Goal: Information Seeking & Learning: Learn about a topic

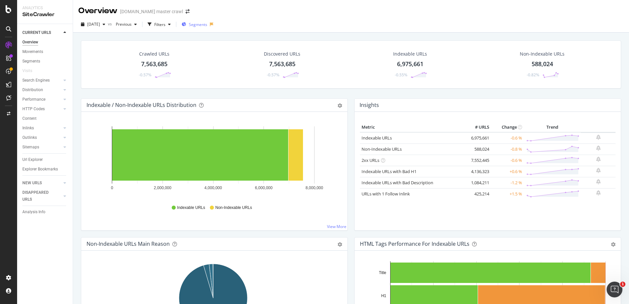
click at [207, 24] on span "Segments" at bounding box center [198, 25] width 18 height 6
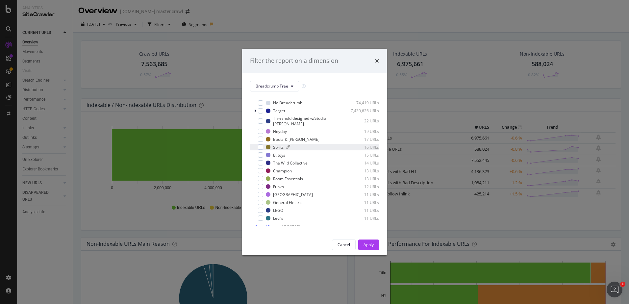
scroll to position [10, 0]
click at [272, 224] on span "Show 15 more" at bounding box center [267, 223] width 24 height 6
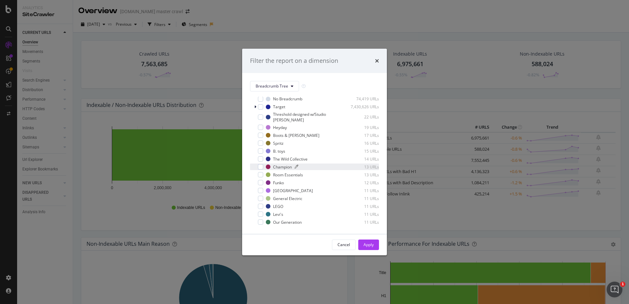
scroll to position [0, 0]
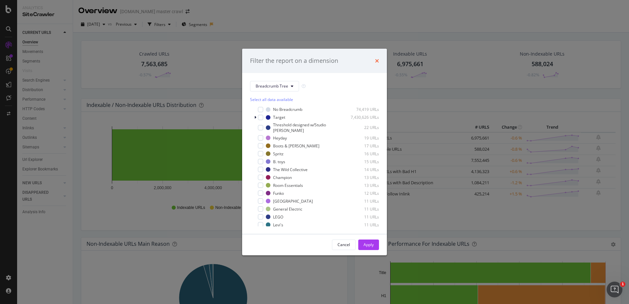
click at [379, 60] on div "Filter the report on a dimension" at bounding box center [314, 61] width 145 height 24
click at [378, 61] on icon "times" at bounding box center [377, 60] width 4 height 5
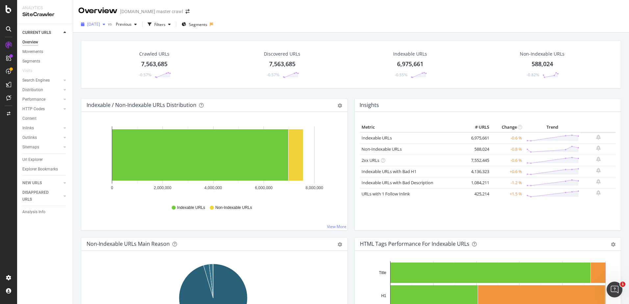
click at [100, 24] on span "2025 Aug. 11th" at bounding box center [93, 24] width 13 height 6
click at [181, 44] on div "Crawled URLs 7,563,685 -0.57% Discovered URLs 7,563,685 -0.57% Indexable URLs 6…" at bounding box center [351, 64] width 540 height 48
click at [165, 25] on div "Filters" at bounding box center [159, 25] width 11 height 6
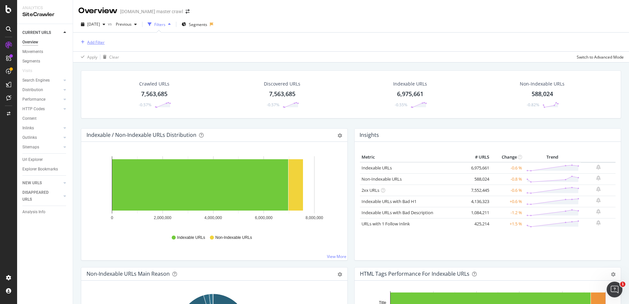
click at [89, 39] on div "Add Filter" at bounding box center [91, 41] width 26 height 7
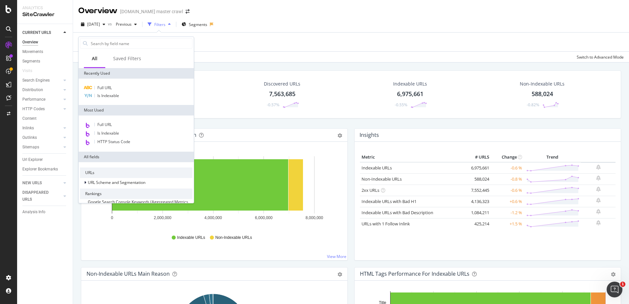
click at [116, 134] on span "Is Indexable" at bounding box center [108, 133] width 22 height 6
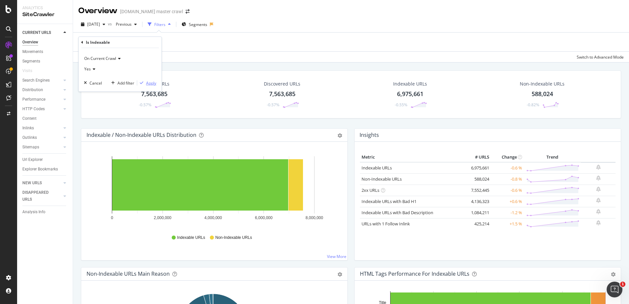
click at [149, 83] on div "Apply" at bounding box center [151, 83] width 10 height 6
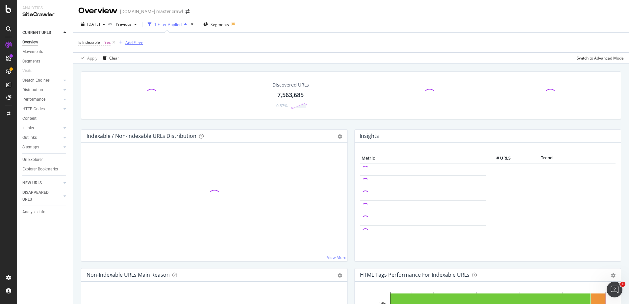
click at [137, 43] on div "Add Filter" at bounding box center [133, 43] width 17 height 6
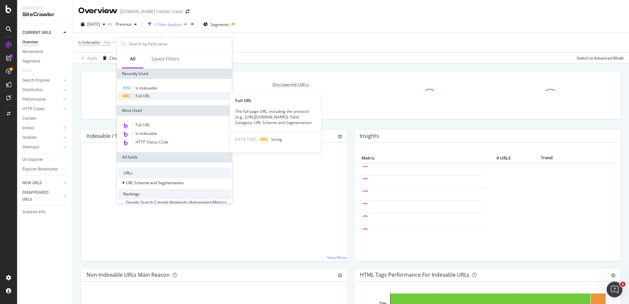
click at [162, 99] on div "Full URL" at bounding box center [174, 96] width 112 height 8
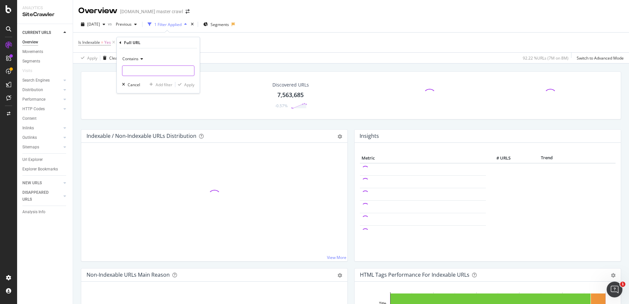
click at [159, 70] on input "text" at bounding box center [158, 70] width 72 height 11
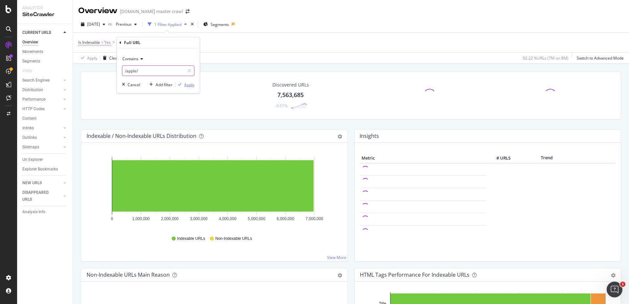
type input "/apple/"
click at [190, 87] on div "Apply" at bounding box center [189, 85] width 10 height 6
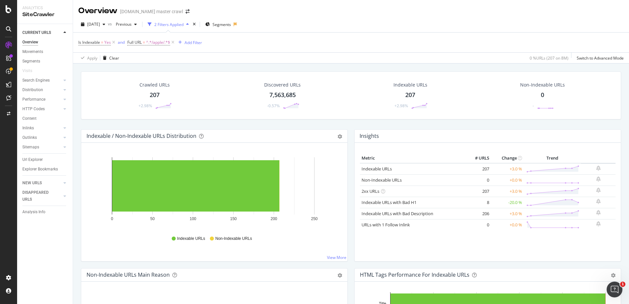
click at [165, 95] on div "Crawled URLs 207 +2.98%" at bounding box center [155, 95] width 48 height 34
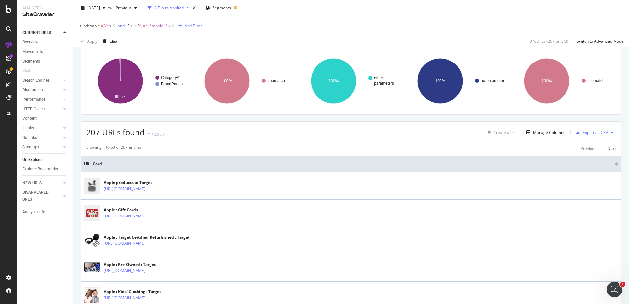
scroll to position [33, 0]
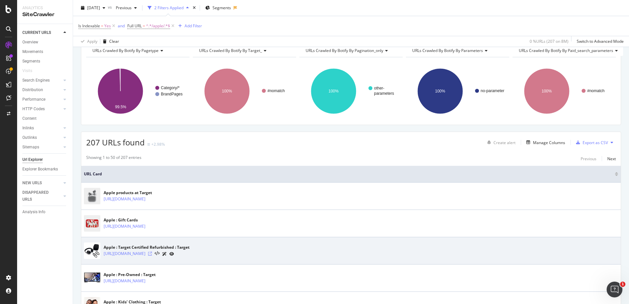
click at [152, 252] on icon at bounding box center [150, 254] width 4 height 4
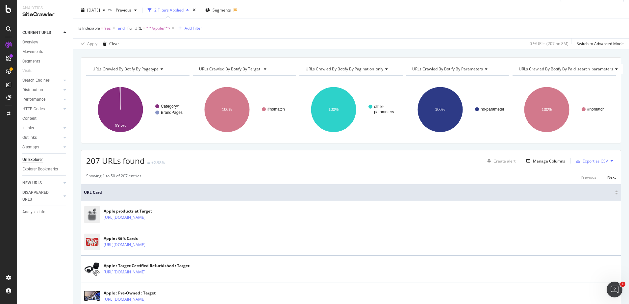
scroll to position [0, 0]
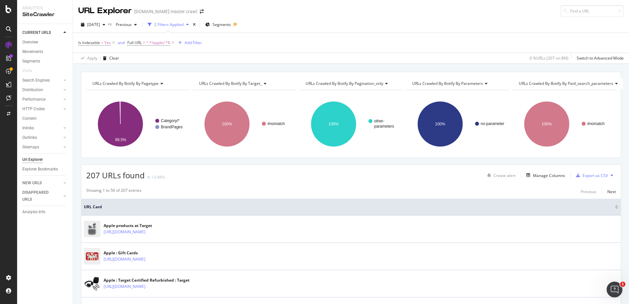
click at [174, 42] on icon at bounding box center [173, 42] width 6 height 7
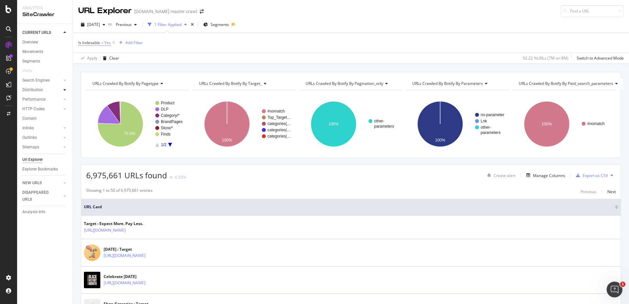
click at [64, 90] on icon at bounding box center [64, 90] width 3 height 4
click at [63, 81] on div at bounding box center [65, 80] width 7 height 7
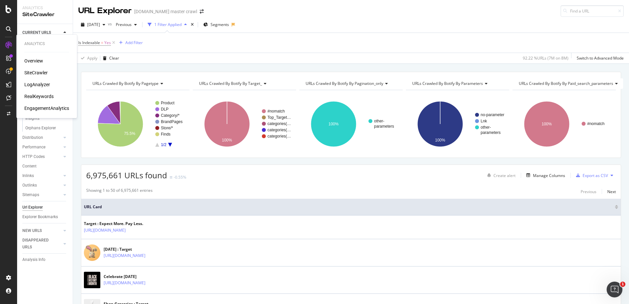
click at [34, 96] on div "RealKeywords" at bounding box center [38, 96] width 29 height 7
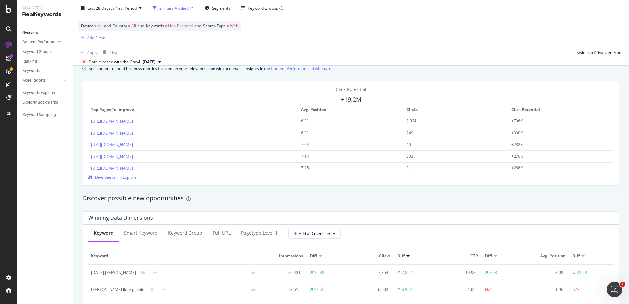
scroll to position [395, 0]
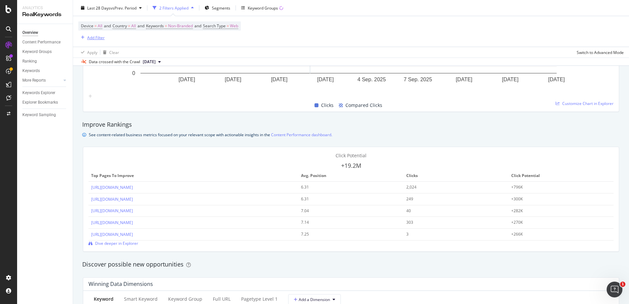
click at [95, 36] on div "Add Filter" at bounding box center [95, 38] width 17 height 6
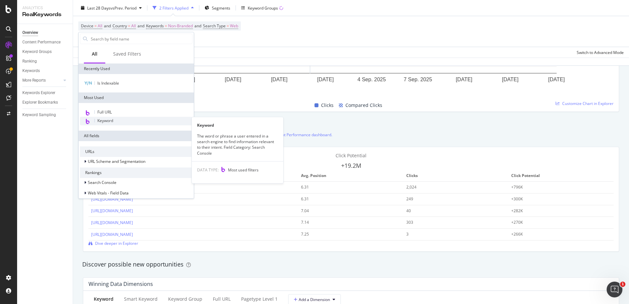
click at [117, 121] on div "Keyword" at bounding box center [136, 121] width 112 height 9
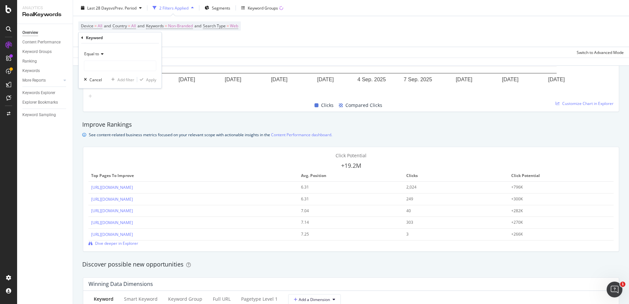
click at [97, 54] on span "Equal to" at bounding box center [91, 54] width 15 height 6
click at [111, 116] on div "Contains" at bounding box center [121, 118] width 70 height 9
click at [124, 70] on input "text" at bounding box center [120, 66] width 72 height 11
type input "apple"
click at [93, 77] on div "Cancel" at bounding box center [95, 80] width 12 height 6
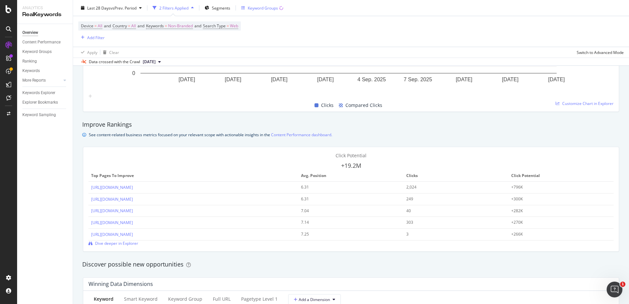
click at [258, 5] on div "Keyword Groups" at bounding box center [262, 8] width 42 height 10
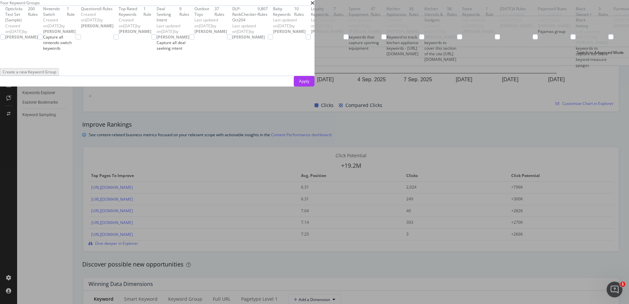
scroll to position [428, 0]
click at [314, 87] on button "Apply" at bounding box center [304, 81] width 21 height 11
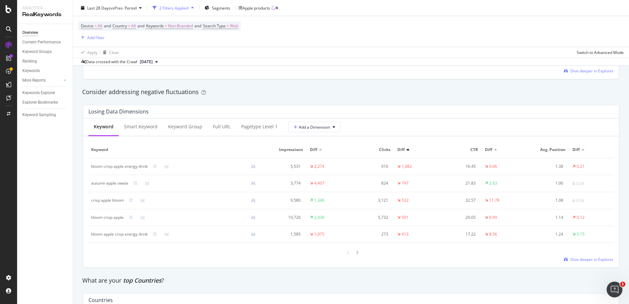
scroll to position [691, 0]
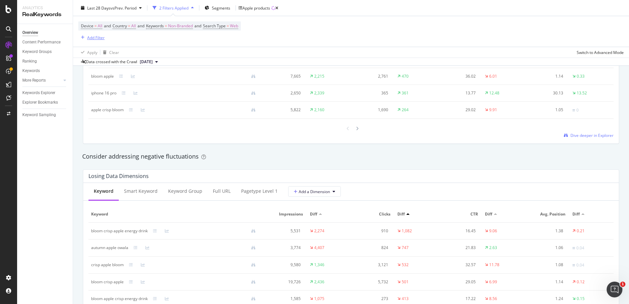
click at [93, 36] on div "Add Filter" at bounding box center [95, 38] width 17 height 6
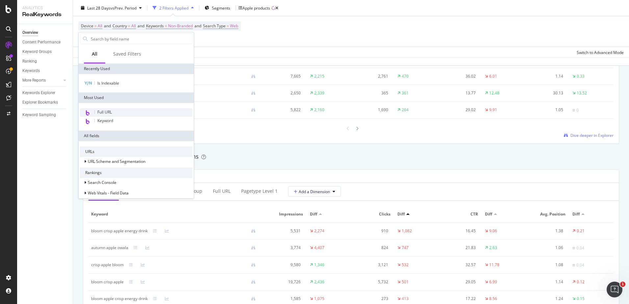
click at [112, 110] on div "Full URL" at bounding box center [136, 112] width 112 height 9
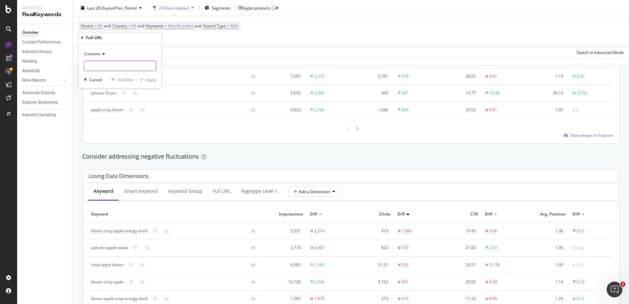
click at [119, 65] on input "text" at bounding box center [120, 66] width 72 height 11
type input "+"
click at [147, 77] on div "Apply" at bounding box center [151, 80] width 10 height 6
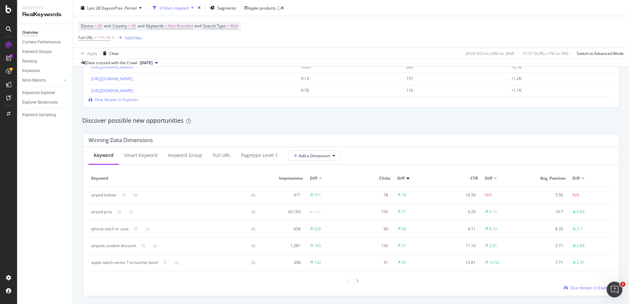
scroll to position [460, 0]
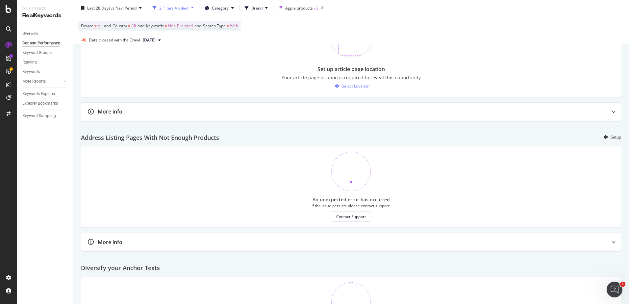
scroll to position [493, 0]
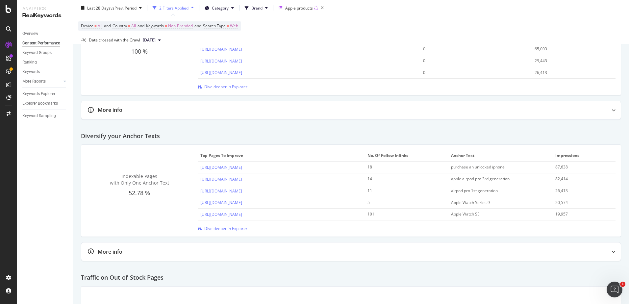
scroll to position [710, 0]
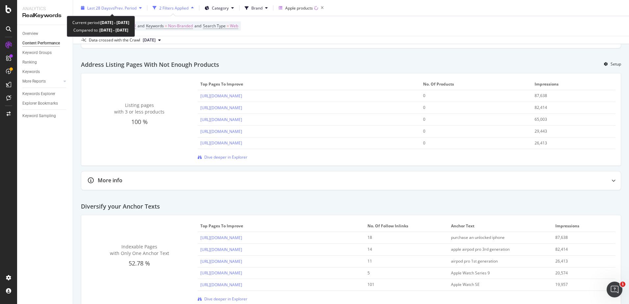
click at [122, 9] on span "vs Prev. Period" at bounding box center [124, 8] width 26 height 6
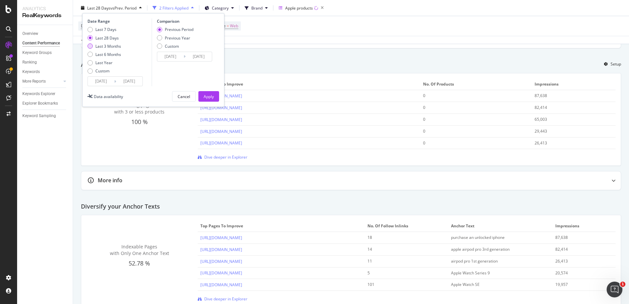
click at [113, 44] on div "Last 3 Months" at bounding box center [108, 46] width 26 height 6
type input "2025/06/17"
type input "2025/03/17"
type input "2025/06/16"
click at [157, 31] on div "Previous Period" at bounding box center [175, 30] width 37 height 6
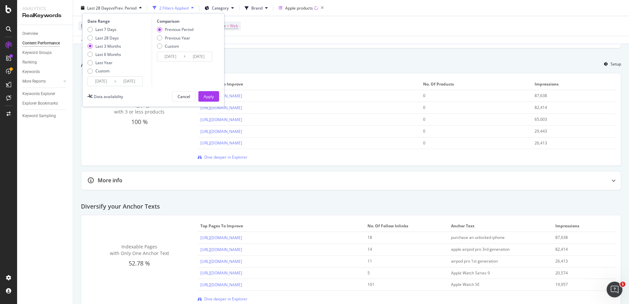
click at [179, 93] on div "Cancel" at bounding box center [184, 96] width 12 height 9
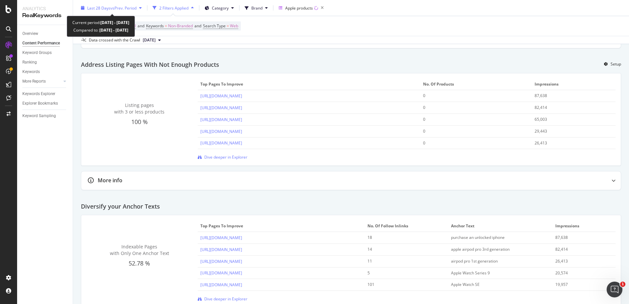
click at [136, 8] on span "vs Prev. Period" at bounding box center [124, 8] width 26 height 6
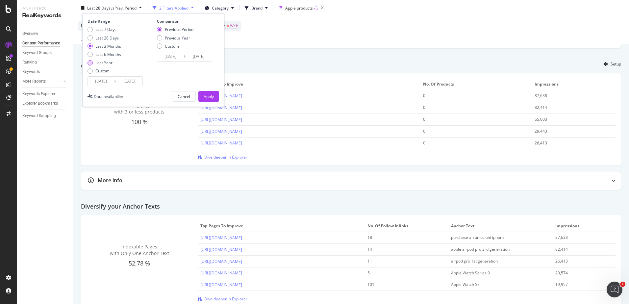
click at [102, 63] on div "Last Year" at bounding box center [103, 63] width 17 height 6
type input "2024/09/17"
type input "2023/09/18"
type input "2024/09/16"
click at [106, 54] on div "Last 6 Months" at bounding box center [108, 55] width 26 height 6
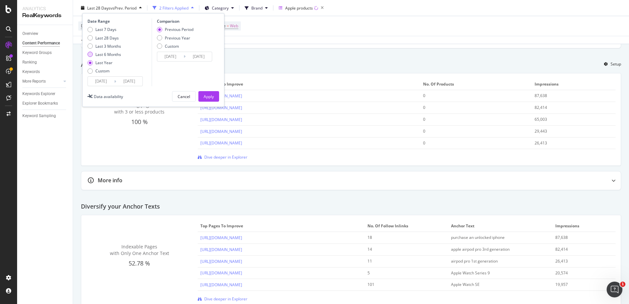
type input "2025/03/17"
type input "2024/09/14"
type input "2025/03/16"
click at [208, 94] on div "Apply" at bounding box center [209, 96] width 10 height 6
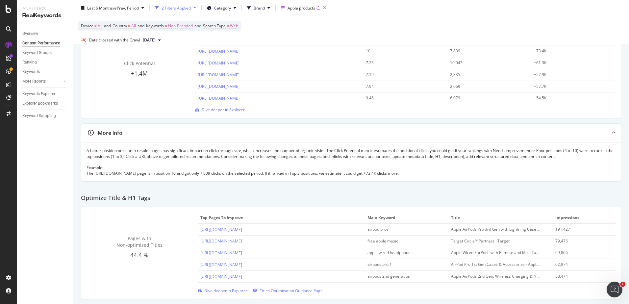
scroll to position [197, 0]
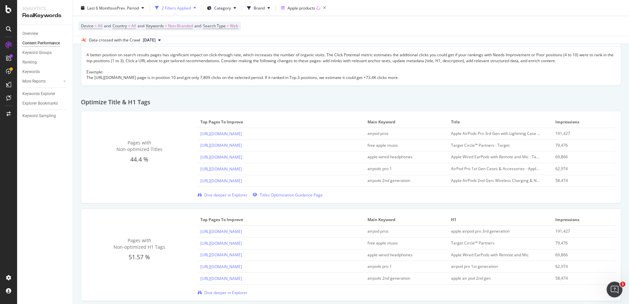
drag, startPoint x: 196, startPoint y: 131, endPoint x: 321, endPoint y: 138, distance: 124.9
click at [321, 138] on td "https://www.target.com/s/apple+airpod+pro+3rd+generation" at bounding box center [281, 134] width 167 height 12
copy link "https://www.target.com/s/apple+airpod+pro+3rd+generation"
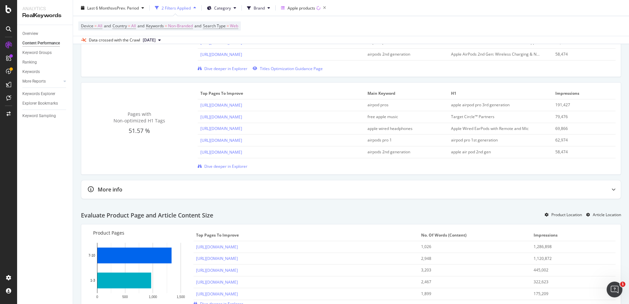
scroll to position [362, 0]
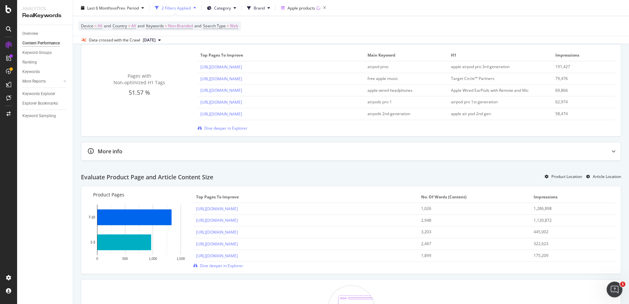
click at [606, 148] on div at bounding box center [613, 151] width 14 height 18
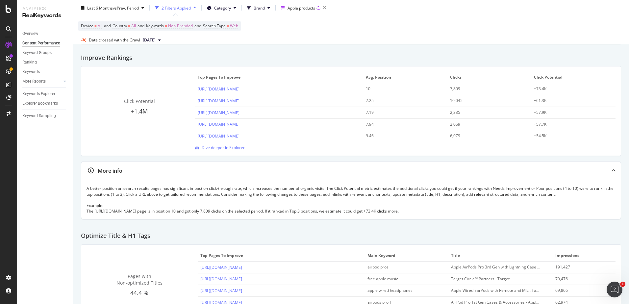
scroll to position [0, 0]
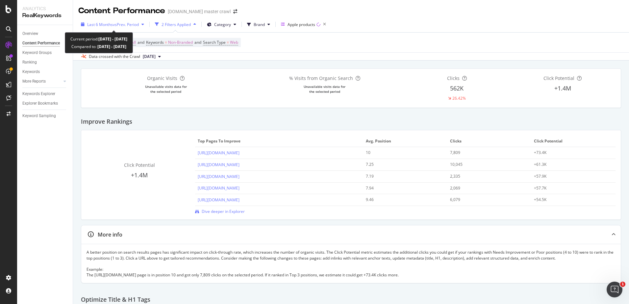
click at [131, 22] on span "vs Prev. Period" at bounding box center [126, 25] width 26 height 6
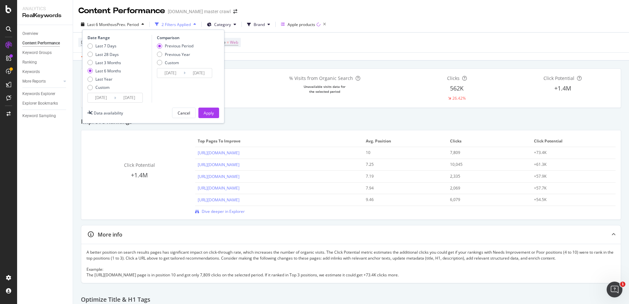
click at [106, 75] on div "Last 7 Days Last 28 Days Last 3 Months Last 6 Months Last Year Custom" at bounding box center [104, 68] width 34 height 50
click at [107, 78] on div "Last Year" at bounding box center [103, 79] width 17 height 6
type input "2024/09/17"
type input "2023/09/18"
type input "2024/09/16"
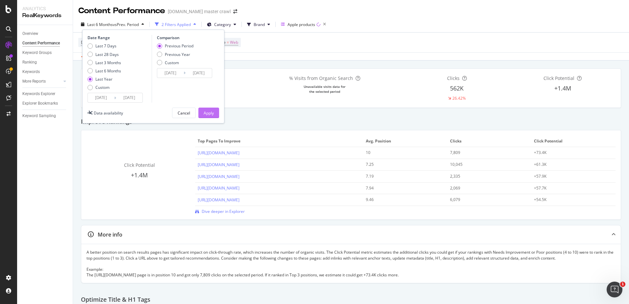
click at [216, 110] on button "Apply" at bounding box center [208, 113] width 21 height 11
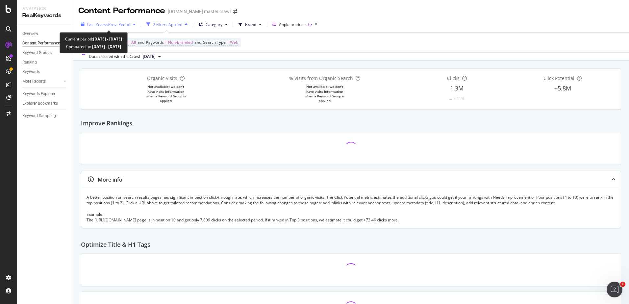
click at [103, 22] on span "Last Year" at bounding box center [95, 25] width 17 height 6
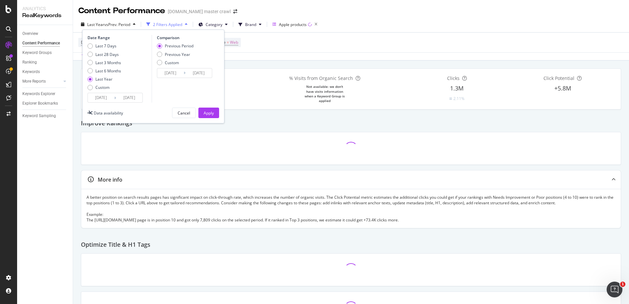
click at [467, 129] on div "Improve Rankings" at bounding box center [351, 121] width 540 height 22
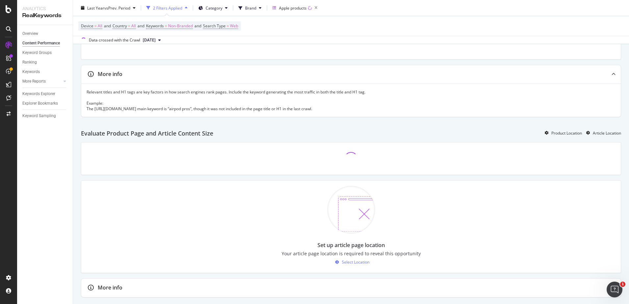
scroll to position [197, 0]
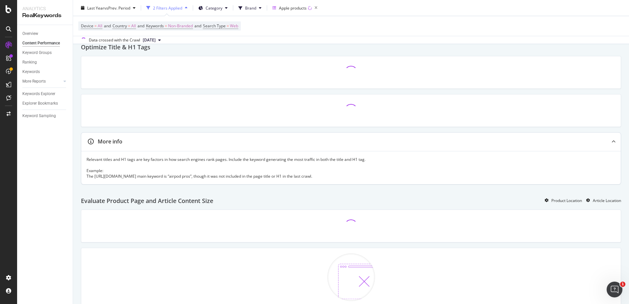
drag, startPoint x: 324, startPoint y: 171, endPoint x: 385, endPoint y: 177, distance: 61.7
click at [385, 177] on div "Relevant titles and H1 tags are key factors in how search engines rank pages. I…" at bounding box center [351, 168] width 529 height 23
click at [304, 173] on div "Relevant titles and H1 tags are key factors in how search engines rank pages. I…" at bounding box center [351, 168] width 529 height 23
drag, startPoint x: 261, startPoint y: 174, endPoint x: 389, endPoint y: 172, distance: 127.3
click at [389, 172] on div "Relevant titles and H1 tags are key factors in how search engines rank pages. I…" at bounding box center [351, 168] width 529 height 23
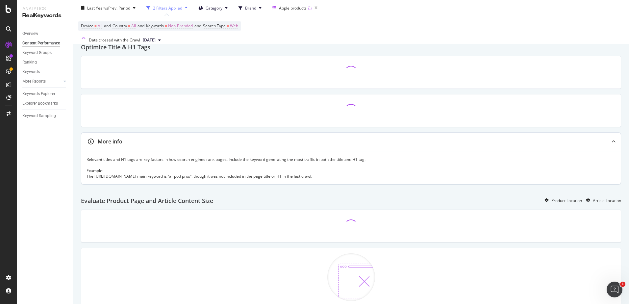
click at [195, 161] on div "Relevant titles and H1 tags are key factors in how search engines rank pages. I…" at bounding box center [351, 168] width 529 height 23
drag, startPoint x: 266, startPoint y: 174, endPoint x: 392, endPoint y: 173, distance: 125.6
click at [392, 173] on div "Relevant titles and H1 tags are key factors in how search engines rank pages. I…" at bounding box center [351, 168] width 529 height 23
click at [391, 173] on div "Relevant titles and H1 tags are key factors in how search engines rank pages. I…" at bounding box center [351, 168] width 529 height 23
drag, startPoint x: 94, startPoint y: 174, endPoint x: 206, endPoint y: 177, distance: 111.9
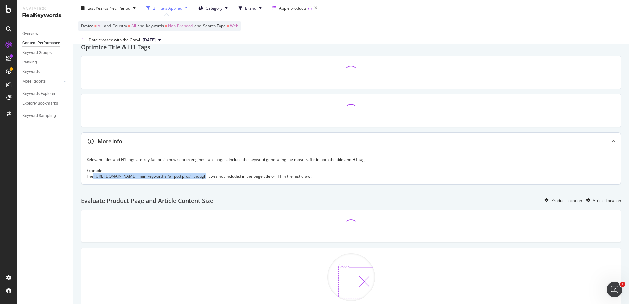
click at [206, 177] on div "Relevant titles and H1 tags are key factors in how search engines rank pages. I…" at bounding box center [351, 168] width 529 height 23
copy div "https://www.target.com/s/apple+airpod+pro+3rd+generation"
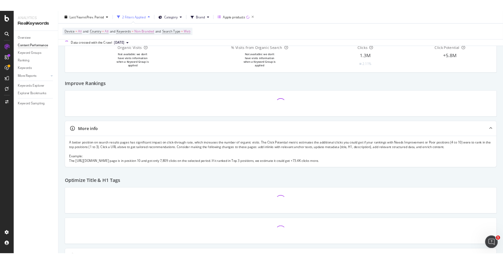
scroll to position [0, 0]
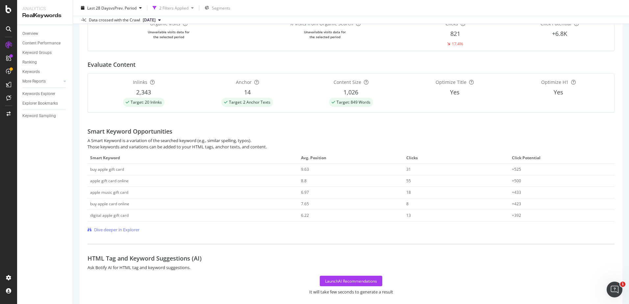
scroll to position [238, 0]
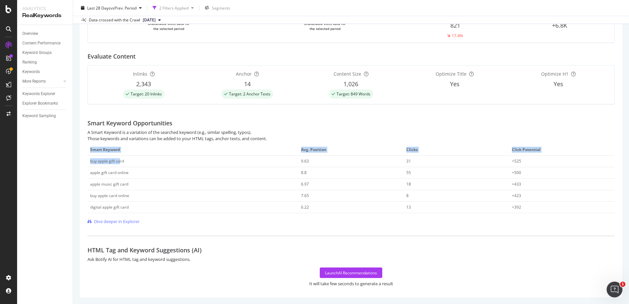
drag, startPoint x: 85, startPoint y: 159, endPoint x: 120, endPoint y: 158, distance: 34.9
click at [120, 158] on div "See content-related business metrics focused on your relevant scope with action…" at bounding box center [351, 144] width 543 height 306
drag, startPoint x: 120, startPoint y: 158, endPoint x: 79, endPoint y: 159, distance: 41.1
click at [79, 159] on div "https://www.target.com/p/apple-gift-card-email-delivery/-/A-80950057 View HTML …" at bounding box center [351, 53] width 556 height 502
drag, startPoint x: 94, startPoint y: 160, endPoint x: 131, endPoint y: 159, distance: 37.2
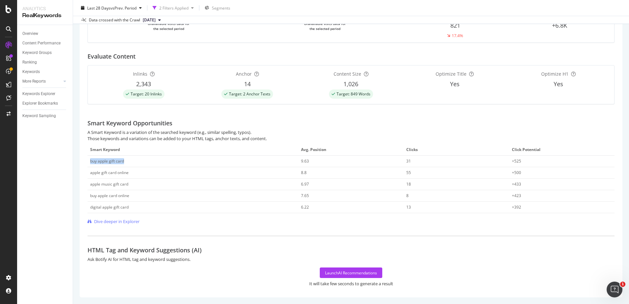
click at [131, 159] on div "buy apple gift card" at bounding box center [193, 161] width 206 height 6
copy div "buy apple gift card"
click at [329, 224] on div "Dive deeper in Explorer" at bounding box center [350, 221] width 527 height 6
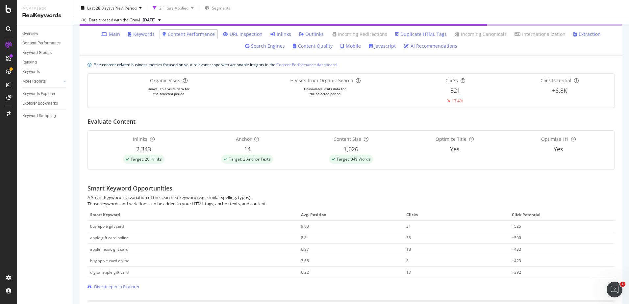
scroll to position [173, 0]
click at [250, 34] on link "URL Inspection" at bounding box center [243, 35] width 40 height 7
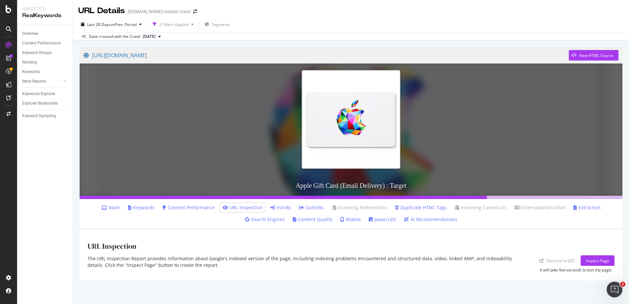
click at [178, 206] on link "Content Performance" at bounding box center [188, 207] width 52 height 7
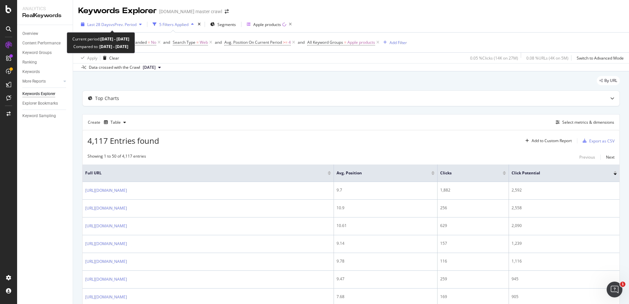
click at [103, 25] on span "Last 28 Days" at bounding box center [98, 25] width 23 height 6
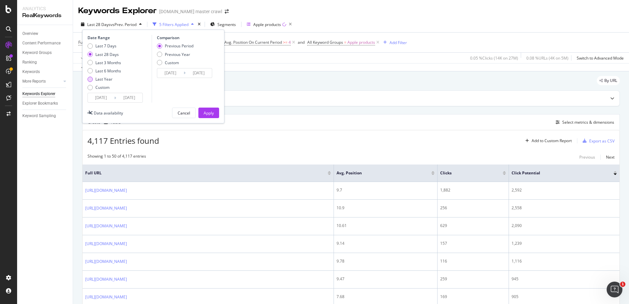
click at [106, 79] on div "Last Year" at bounding box center [103, 79] width 17 height 6
type input "2024/09/17"
type input "2023/09/18"
type input "[DATE]"
click at [107, 97] on input "[DATE]" at bounding box center [101, 97] width 26 height 9
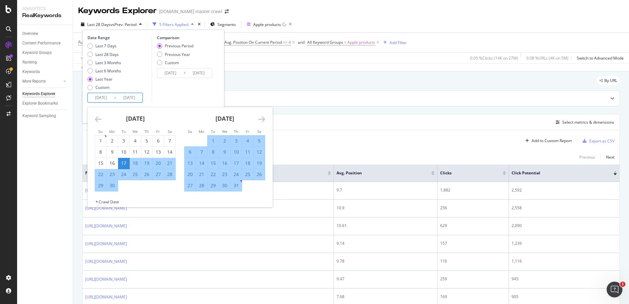
click at [170, 97] on div "Comparison Previous Period Previous Year Custom 2023/09/18 Navigate forward to …" at bounding box center [183, 69] width 62 height 68
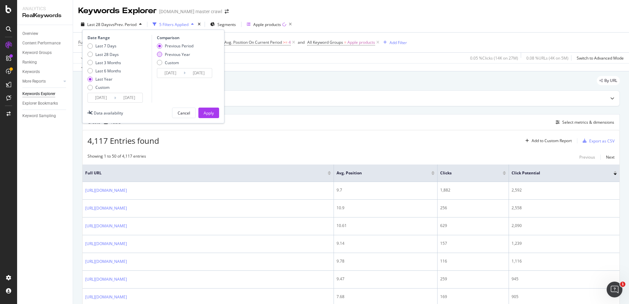
click at [176, 54] on div "Previous Year" at bounding box center [177, 55] width 25 height 6
type input "2023/09/19"
type input "2024/09/17"
click at [205, 110] on div "Apply" at bounding box center [209, 113] width 10 height 6
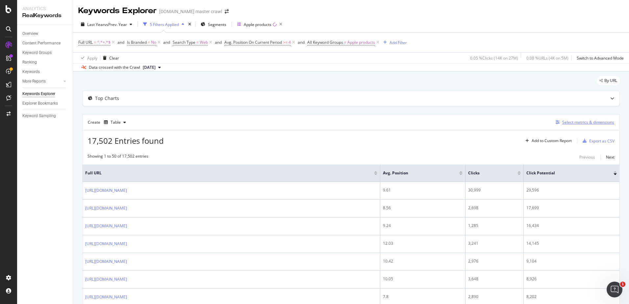
click at [563, 125] on div "Select metrics & dimensions" at bounding box center [588, 122] width 52 height 6
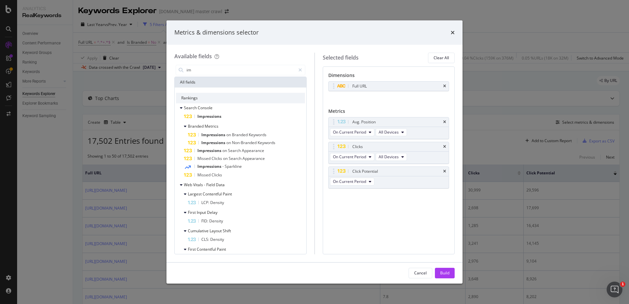
type input "i"
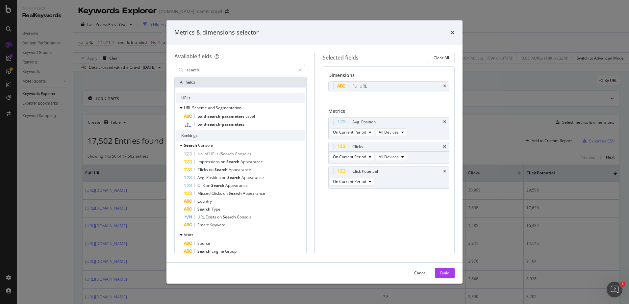
click at [253, 69] on input "search" at bounding box center [241, 70] width 110 height 10
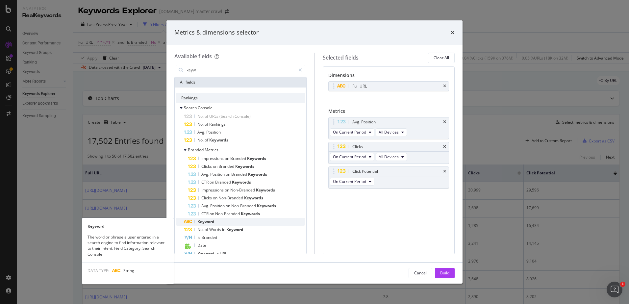
type input "keyw"
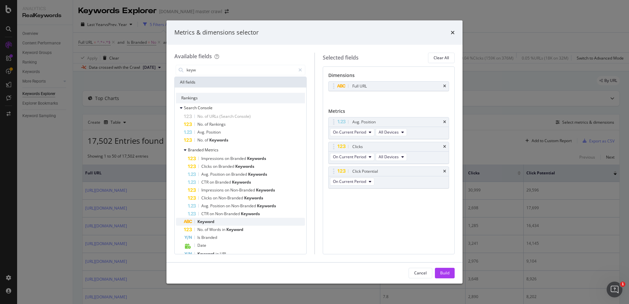
click at [223, 219] on div "Keyword" at bounding box center [244, 222] width 121 height 8
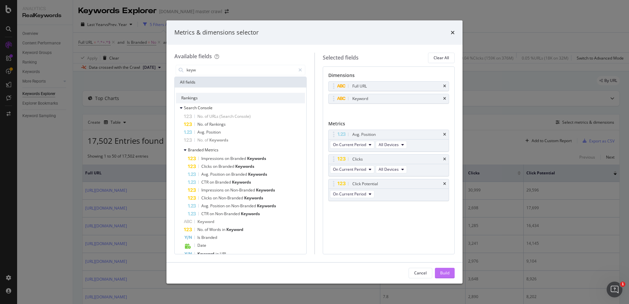
click at [437, 269] on button "Build" at bounding box center [445, 273] width 20 height 11
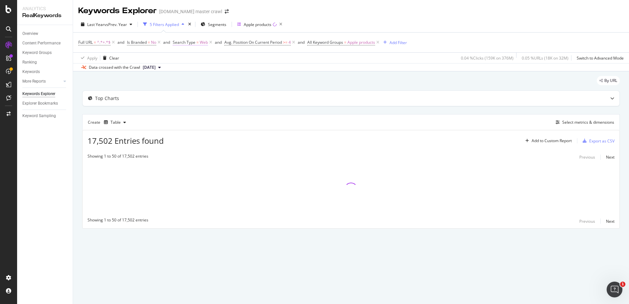
click at [199, 41] on span "Search Type = Web" at bounding box center [190, 42] width 35 height 6
click at [228, 84] on div "Add filter" at bounding box center [220, 84] width 17 height 6
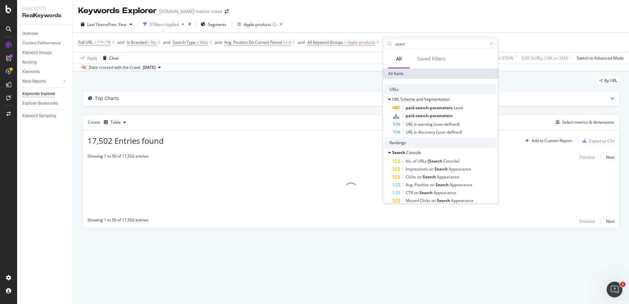
type input "search"
click at [542, 27] on div "Last Year vs Prev. Year 5 Filters Applied Segments Apple products" at bounding box center [351, 25] width 556 height 13
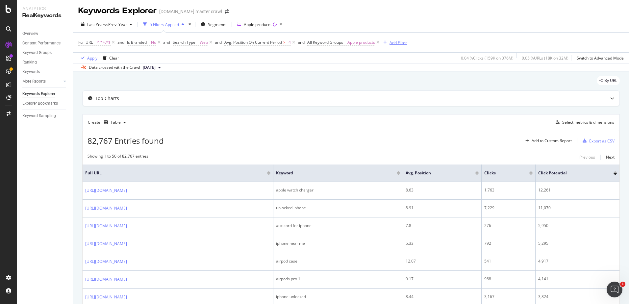
click at [399, 43] on div "Add Filter" at bounding box center [397, 43] width 17 height 6
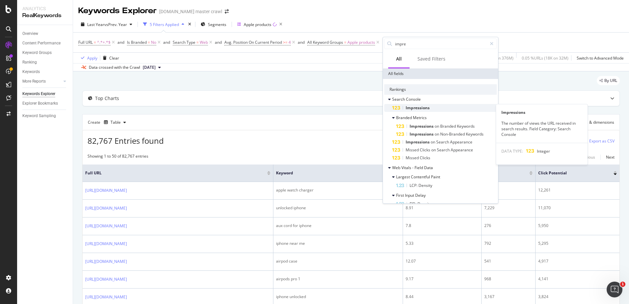
type input "impre"
click at [422, 106] on span "Impressions" at bounding box center [418, 108] width 24 height 6
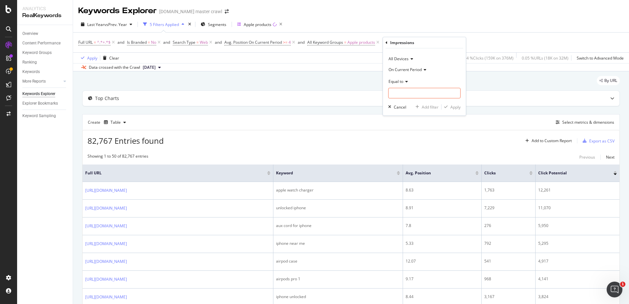
click at [407, 83] on icon at bounding box center [405, 82] width 5 height 4
click at [415, 128] on span "Greater than" at bounding box center [403, 129] width 24 height 6
click at [417, 91] on input "number" at bounding box center [424, 93] width 72 height 11
type input "1000"
click at [396, 106] on div "Cancel" at bounding box center [400, 107] width 12 height 6
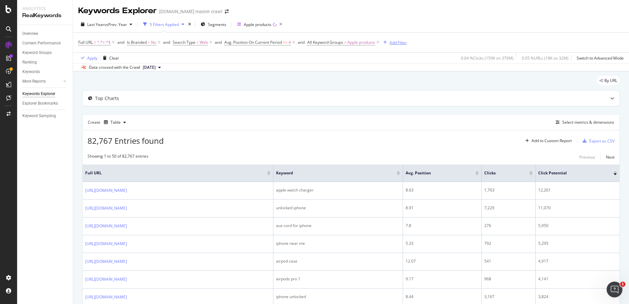
click at [400, 41] on div "Add Filter" at bounding box center [397, 43] width 17 height 6
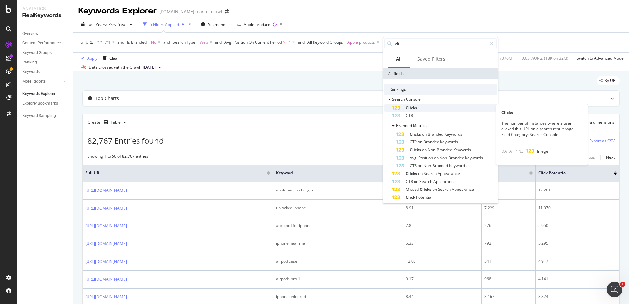
type input "cli"
click at [428, 108] on div "Clicks" at bounding box center [444, 108] width 105 height 8
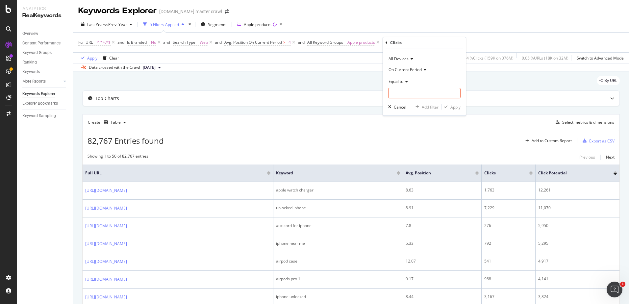
click at [403, 84] on div "Equal to" at bounding box center [424, 81] width 72 height 11
click at [414, 126] on span "Greater than" at bounding box center [403, 129] width 24 height 6
click at [435, 96] on input "number" at bounding box center [424, 93] width 72 height 11
type input "100"
click at [454, 106] on div "Apply" at bounding box center [455, 107] width 10 height 6
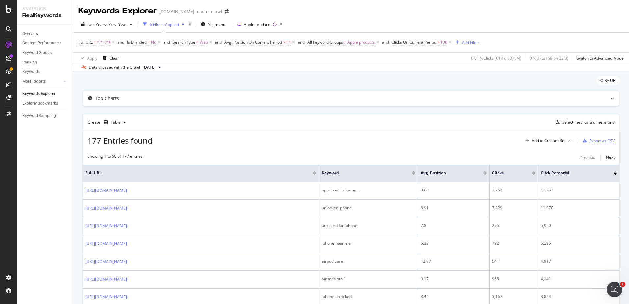
click at [586, 136] on button "Export as CSV" at bounding box center [597, 141] width 35 height 11
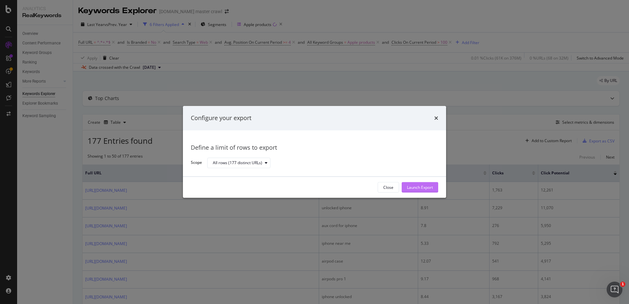
click at [433, 188] on button "Launch Export" at bounding box center [420, 187] width 37 height 11
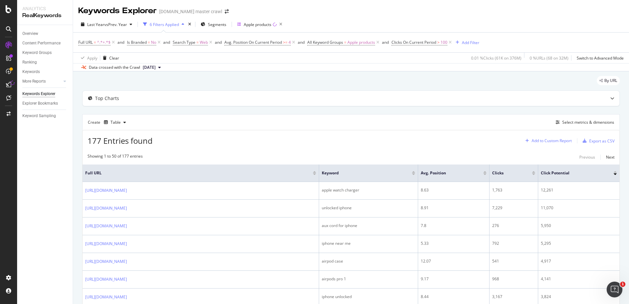
click at [546, 136] on div "Add to Custom Report" at bounding box center [547, 141] width 49 height 10
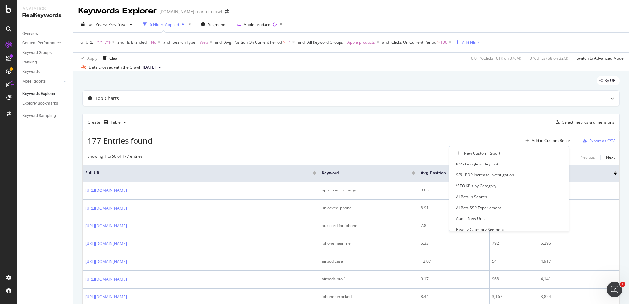
click at [503, 121] on div "Create Table Select metrics & dimensions" at bounding box center [350, 122] width 537 height 16
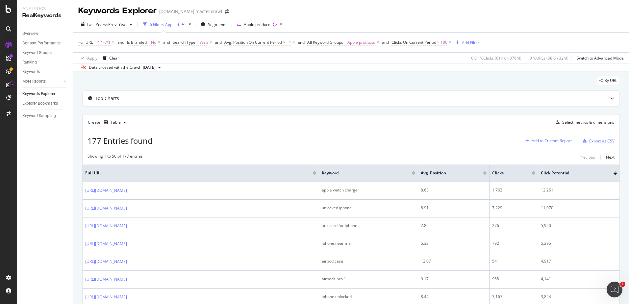
click at [547, 139] on div "Add to Custom Report" at bounding box center [552, 141] width 40 height 4
click at [490, 133] on div "177 Entries found Add to Custom Report Export as CSV" at bounding box center [351, 138] width 537 height 16
click at [565, 122] on div "Select metrics & dimensions" at bounding box center [588, 122] width 52 height 6
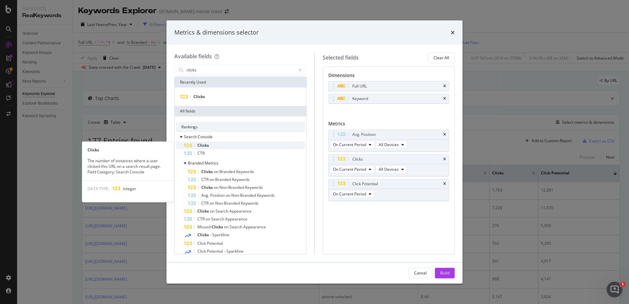
type input "clicks"
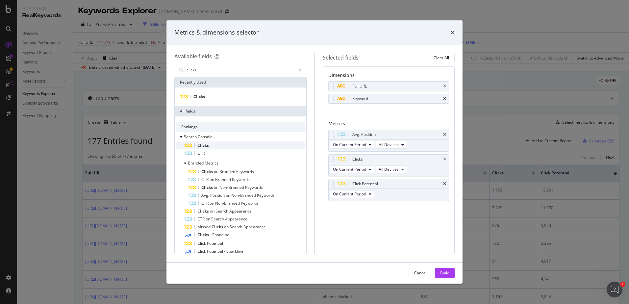
click at [243, 148] on div "Clicks" at bounding box center [244, 145] width 121 height 8
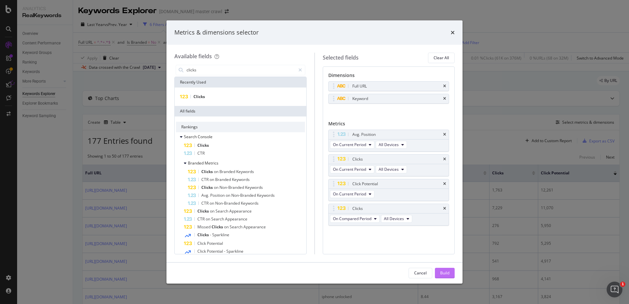
click at [442, 272] on div "Build" at bounding box center [444, 273] width 9 height 6
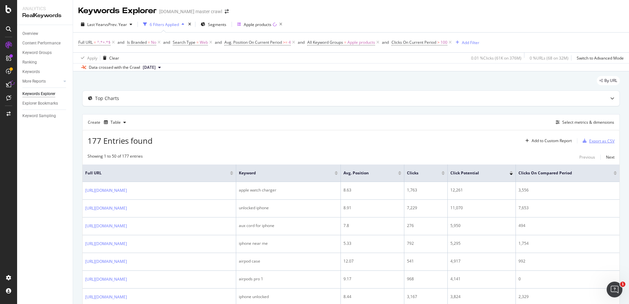
click at [582, 143] on div "Export as CSV" at bounding box center [597, 141] width 35 height 10
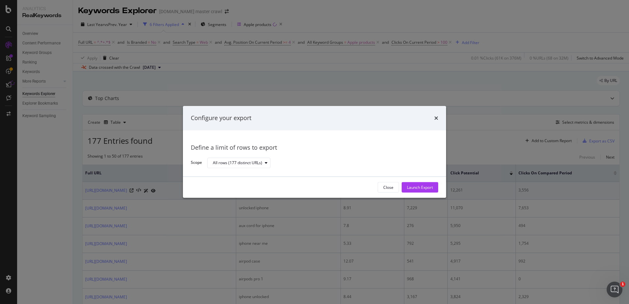
click at [423, 187] on div "Launch Export" at bounding box center [420, 188] width 26 height 6
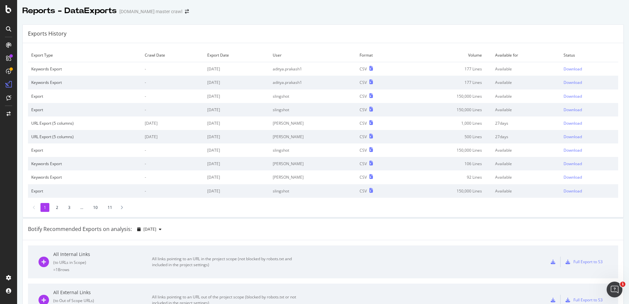
click at [569, 63] on td "Download" at bounding box center [589, 69] width 58 height 14
click at [567, 67] on div "Download" at bounding box center [572, 69] width 18 height 6
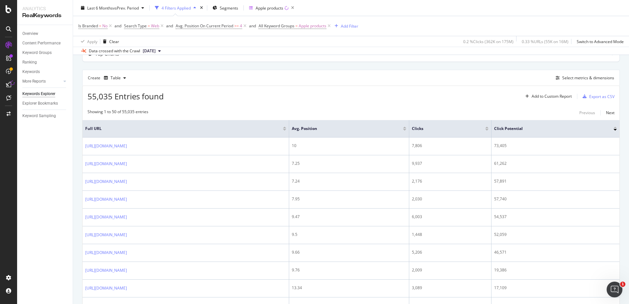
scroll to position [33, 0]
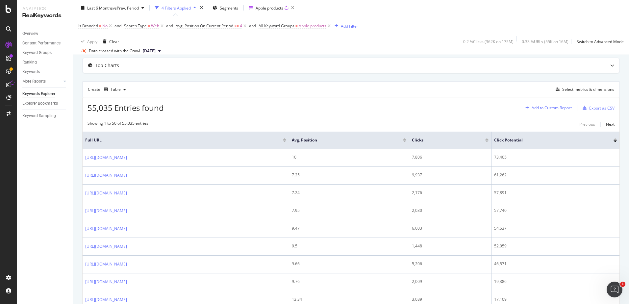
click at [554, 109] on div "Add to Custom Report" at bounding box center [552, 108] width 40 height 4
click at [571, 92] on div "Select metrics & dimensions" at bounding box center [588, 90] width 52 height 6
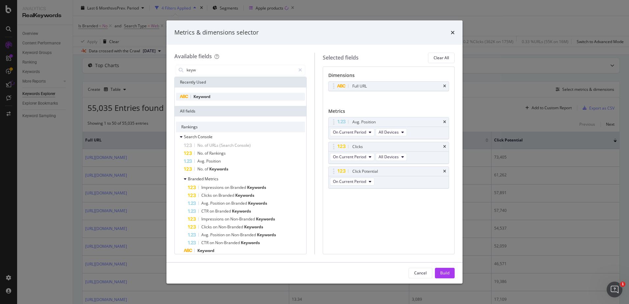
click at [229, 94] on div "Keyword" at bounding box center [240, 97] width 129 height 8
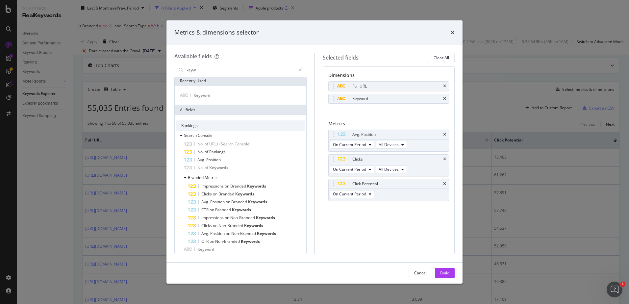
scroll to position [0, 0]
click at [271, 74] on input "keyw" at bounding box center [241, 70] width 110 height 10
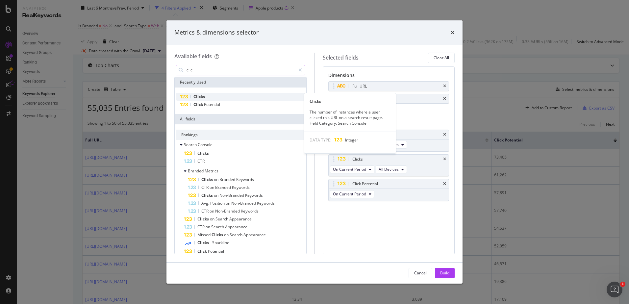
type input "clic"
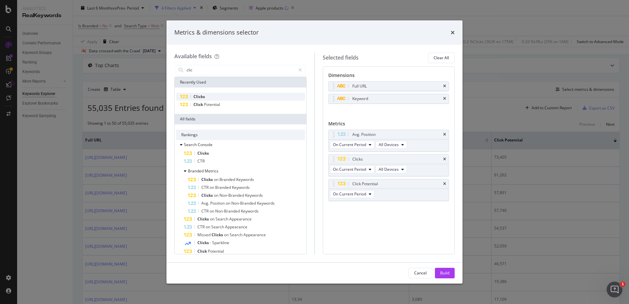
click at [241, 94] on div "Clicks" at bounding box center [240, 97] width 129 height 8
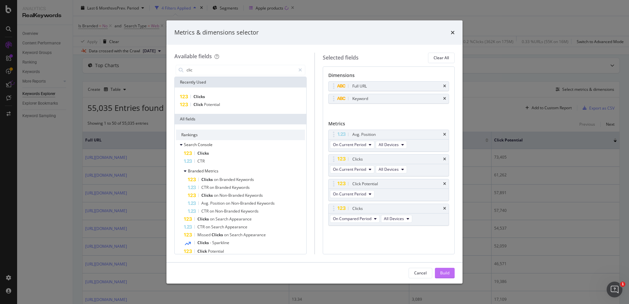
click at [441, 274] on div "Build" at bounding box center [444, 273] width 9 height 6
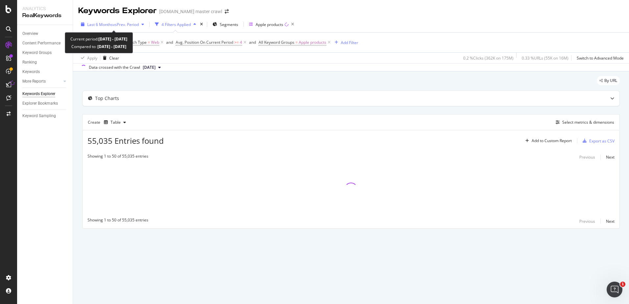
click at [130, 26] on span "vs Prev. Period" at bounding box center [126, 25] width 26 height 6
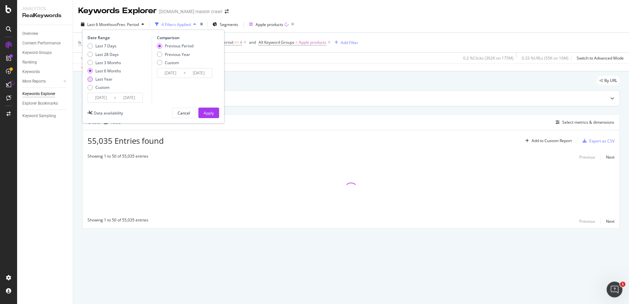
click at [106, 80] on div "Last Year" at bounding box center [103, 79] width 17 height 6
type input "[DATE]"
click at [202, 116] on button "Apply" at bounding box center [208, 113] width 21 height 11
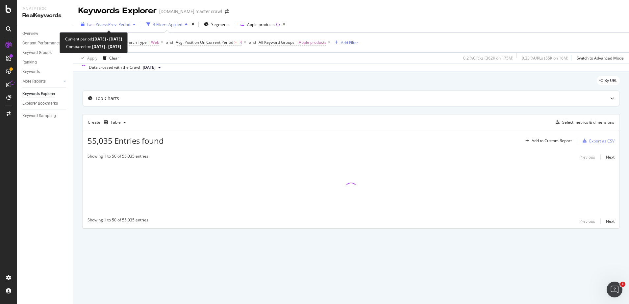
click at [105, 20] on div "Last Year vs Prev. Period" at bounding box center [108, 24] width 60 height 10
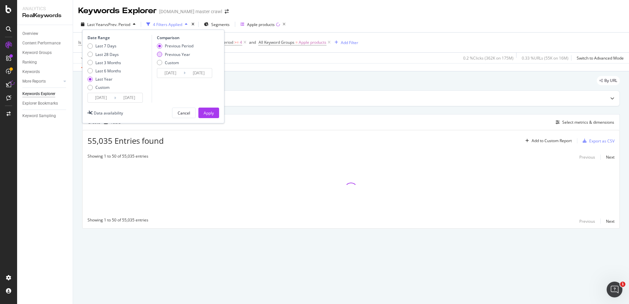
click at [170, 55] on div "Previous Year" at bounding box center [177, 55] width 25 height 6
type input "[DATE]"
click at [211, 113] on div "Apply" at bounding box center [209, 113] width 10 height 6
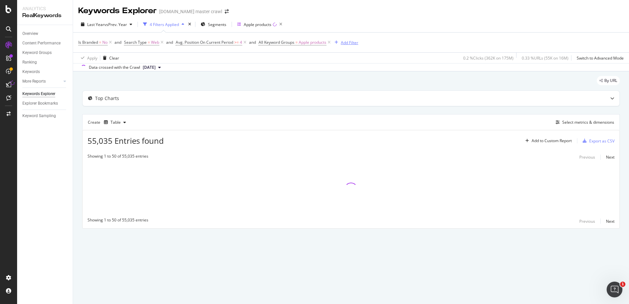
click at [349, 40] on div "Add Filter" at bounding box center [349, 43] width 17 height 6
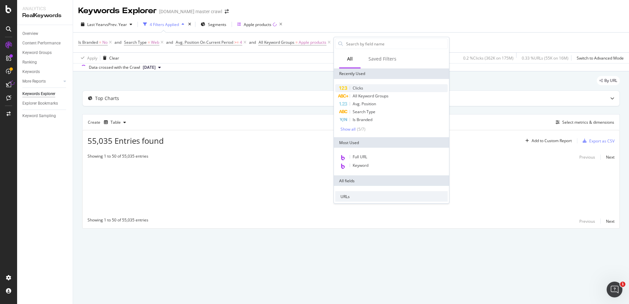
click at [361, 87] on span "Clicks" at bounding box center [358, 88] width 11 height 6
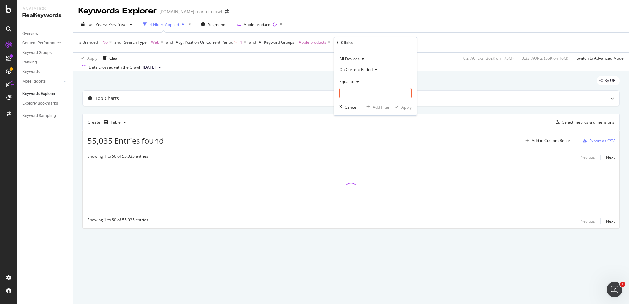
click at [356, 84] on div "Equal to" at bounding box center [375, 81] width 72 height 11
click at [359, 127] on span "Greater than" at bounding box center [354, 129] width 24 height 6
click at [365, 94] on input "number" at bounding box center [375, 93] width 72 height 11
type input "100"
click at [405, 109] on div "Apply" at bounding box center [406, 107] width 10 height 6
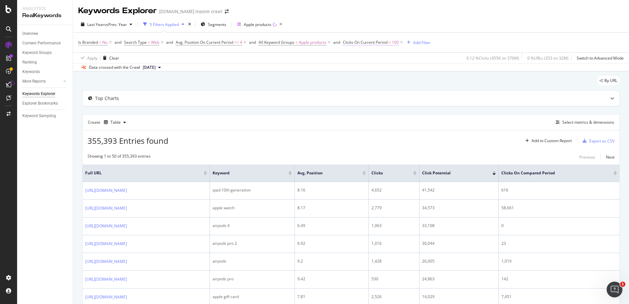
click at [379, 41] on span "Clicks On Current Period" at bounding box center [365, 42] width 45 height 6
click at [376, 92] on input "100" at bounding box center [386, 92] width 72 height 11
type input "1000"
click at [420, 104] on div "Apply" at bounding box center [417, 106] width 10 height 6
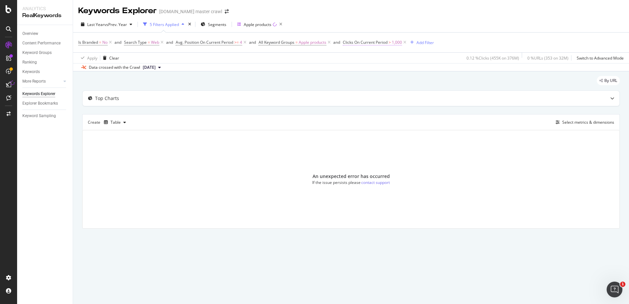
click at [397, 43] on span "1,000" at bounding box center [397, 42] width 10 height 9
click at [383, 89] on input "1000" at bounding box center [386, 92] width 72 height 11
click at [382, 89] on input "1000" at bounding box center [386, 92] width 72 height 11
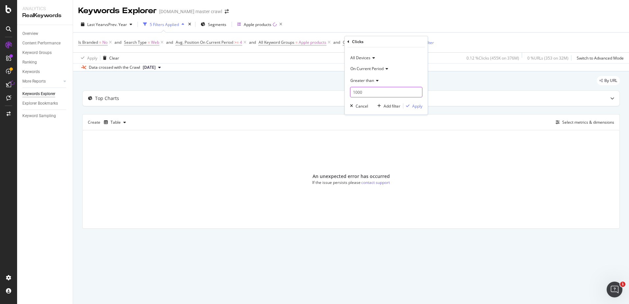
click at [382, 89] on input "1000" at bounding box center [386, 92] width 72 height 11
type input "500"
click at [423, 106] on div "All Devices On Current Period Greater than 500 Cancel Add filter Apply" at bounding box center [386, 80] width 83 height 67
click at [419, 106] on div "Apply" at bounding box center [417, 106] width 10 height 6
click at [404, 43] on icon at bounding box center [402, 42] width 6 height 7
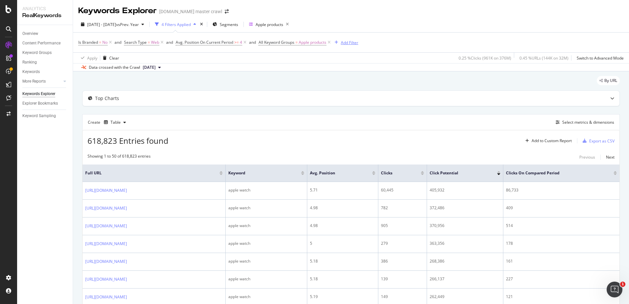
click at [351, 40] on div "Add Filter" at bounding box center [349, 43] width 17 height 6
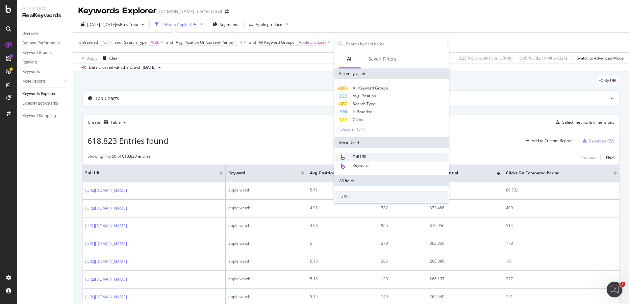
click at [379, 155] on div "Full URL" at bounding box center [391, 157] width 112 height 9
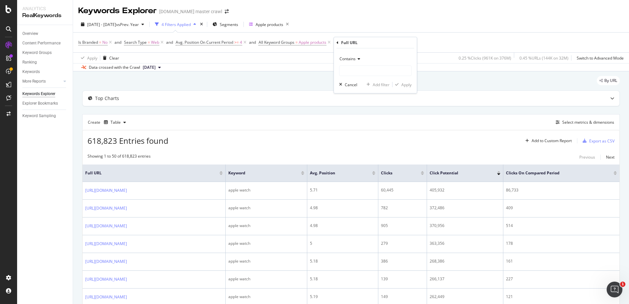
click at [356, 59] on icon at bounding box center [358, 59] width 5 height 4
click at [369, 132] on span "Doesn't contain" at bounding box center [356, 133] width 29 height 6
click at [364, 72] on input "text" at bounding box center [375, 70] width 72 height 11
type input "?"
click at [399, 85] on div "button" at bounding box center [396, 85] width 9 height 4
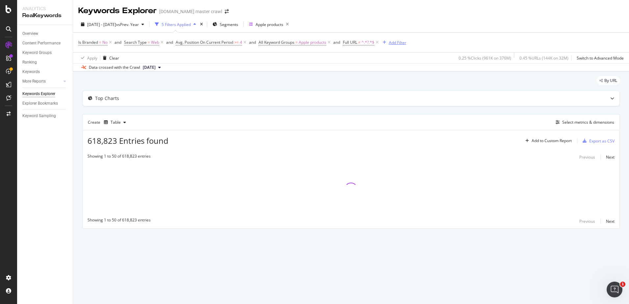
click at [399, 42] on div "Add Filter" at bounding box center [397, 43] width 17 height 6
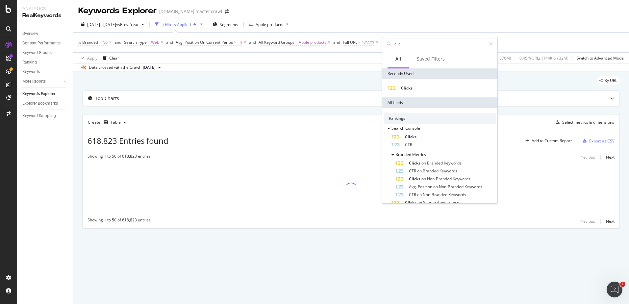
type input "clic"
click at [416, 83] on div "Clicks" at bounding box center [439, 88] width 115 height 18
click at [411, 87] on span "Clicks" at bounding box center [407, 88] width 12 height 6
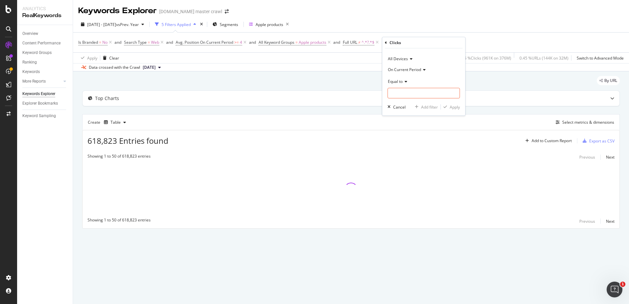
click at [410, 71] on span "On Current Period" at bounding box center [404, 70] width 33 height 6
click at [433, 61] on div "All Devices" at bounding box center [423, 59] width 72 height 11
click at [438, 56] on div "All Devices" at bounding box center [423, 59] width 72 height 11
click at [407, 82] on icon at bounding box center [405, 82] width 5 height 4
click at [418, 127] on div "Greater than" at bounding box center [424, 129] width 70 height 9
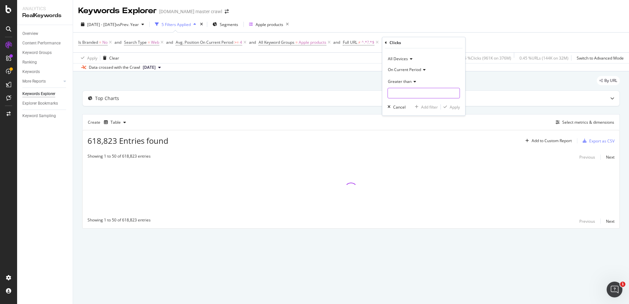
click at [428, 97] on input "number" at bounding box center [423, 93] width 72 height 11
type input "1000"
click at [455, 105] on div "Apply" at bounding box center [455, 107] width 10 height 6
